Goal: Transaction & Acquisition: Book appointment/travel/reservation

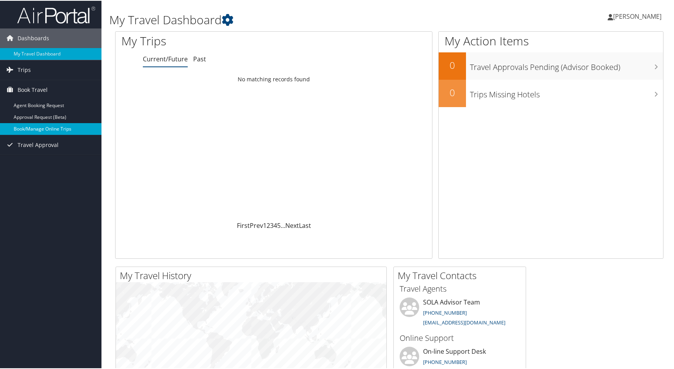
click at [30, 124] on link "Book/Manage Online Trips" at bounding box center [51, 128] width 102 height 12
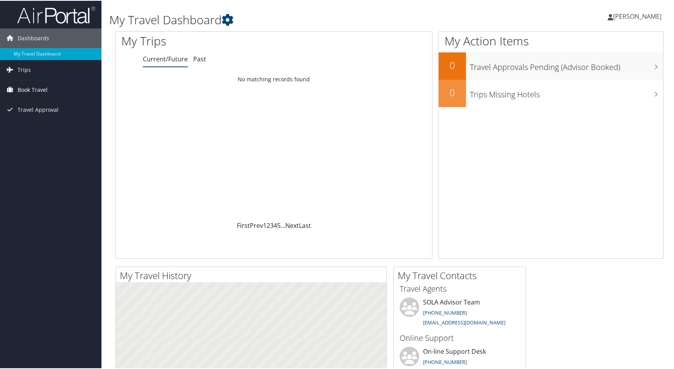
click at [27, 89] on span "Book Travel" at bounding box center [33, 89] width 30 height 20
click at [35, 128] on link "Book/Manage Online Trips" at bounding box center [51, 128] width 102 height 12
